Goal: Transaction & Acquisition: Register for event/course

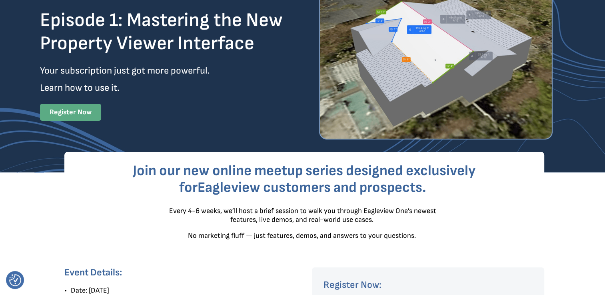
click at [86, 118] on link "Register Now" at bounding box center [70, 112] width 61 height 17
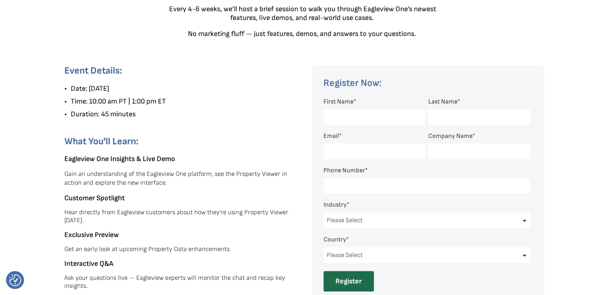
scroll to position [296, 0]
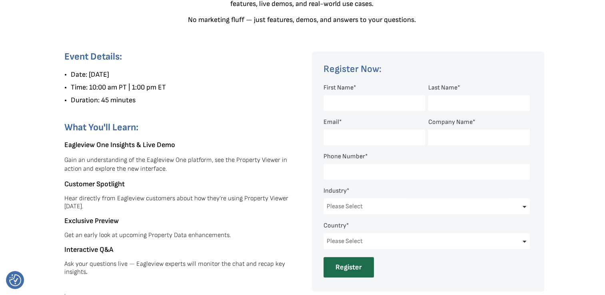
click at [339, 103] on input "First Name *" at bounding box center [374, 103] width 102 height 16
type input "[PERSON_NAME]"
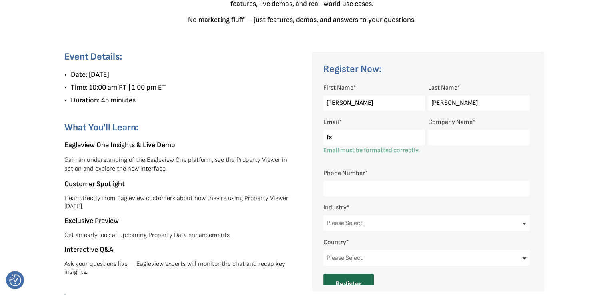
type input "f"
type input "[PERSON_NAME][EMAIL_ADDRESS][DOMAIN_NAME]"
select select "[GEOGRAPHIC_DATA]"
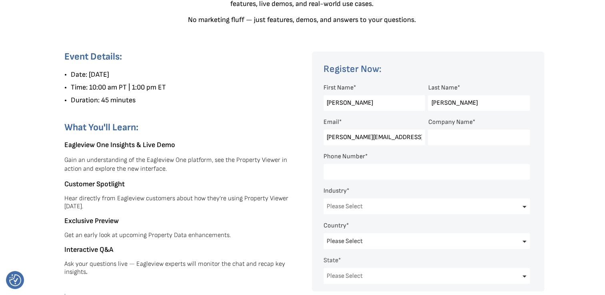
click at [434, 140] on input "Company Name *" at bounding box center [479, 138] width 102 height 16
type input "Roof Systems Unlimited LLC"
click at [348, 172] on input "Phone Number *" at bounding box center [426, 172] width 206 height 16
type input "[PHONE_NUMBER]"
click at [517, 204] on select "Please Select Architects & Engineering Construction Electric/Gas Utilities Gove…" at bounding box center [426, 206] width 206 height 16
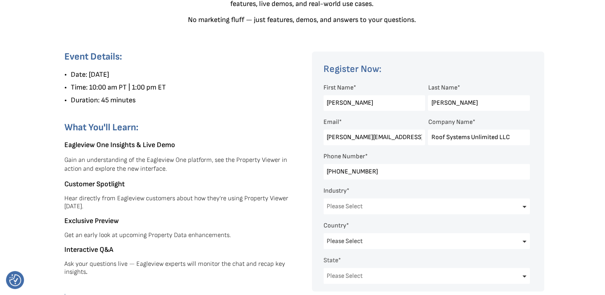
select select "Construction"
click at [323, 198] on select "Please Select Architects & Engineering Construction Electric/Gas Utilities Gove…" at bounding box center [426, 206] width 206 height 16
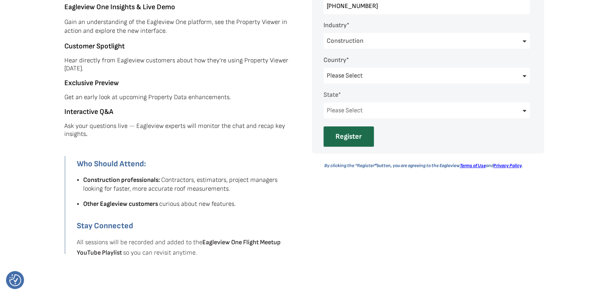
scroll to position [456, 0]
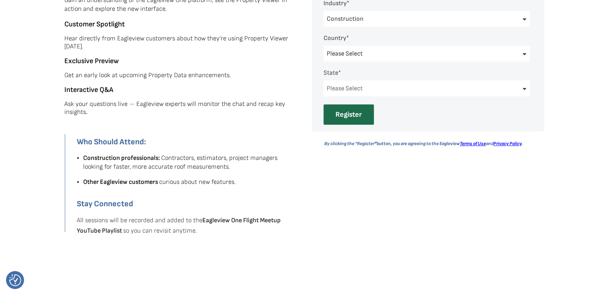
click at [518, 88] on select "Please Select [US_STATE] [US_STATE] [GEOGRAPHIC_DATA] [US_STATE] [US_STATE] [GE…" at bounding box center [426, 88] width 206 height 16
select select "[US_STATE]"
click at [323, 80] on select "Please Select [US_STATE] [US_STATE] [GEOGRAPHIC_DATA] [US_STATE] [US_STATE] [GE…" at bounding box center [426, 88] width 206 height 16
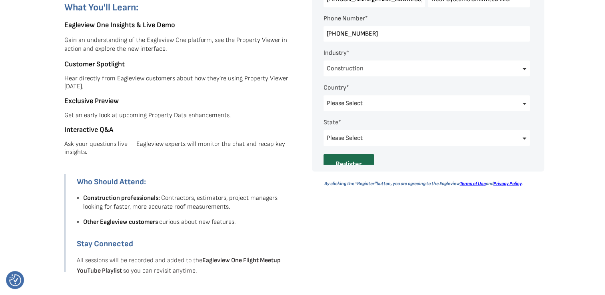
scroll to position [28, 0]
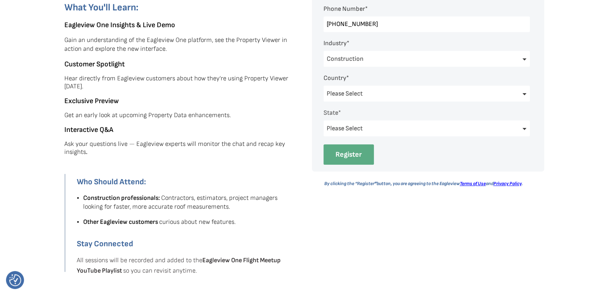
click at [339, 156] on input "Register" at bounding box center [348, 154] width 50 height 20
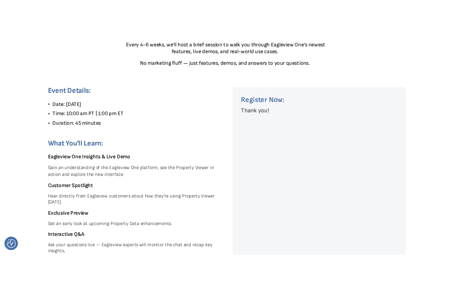
scroll to position [296, 0]
